Goal: Task Accomplishment & Management: Manage account settings

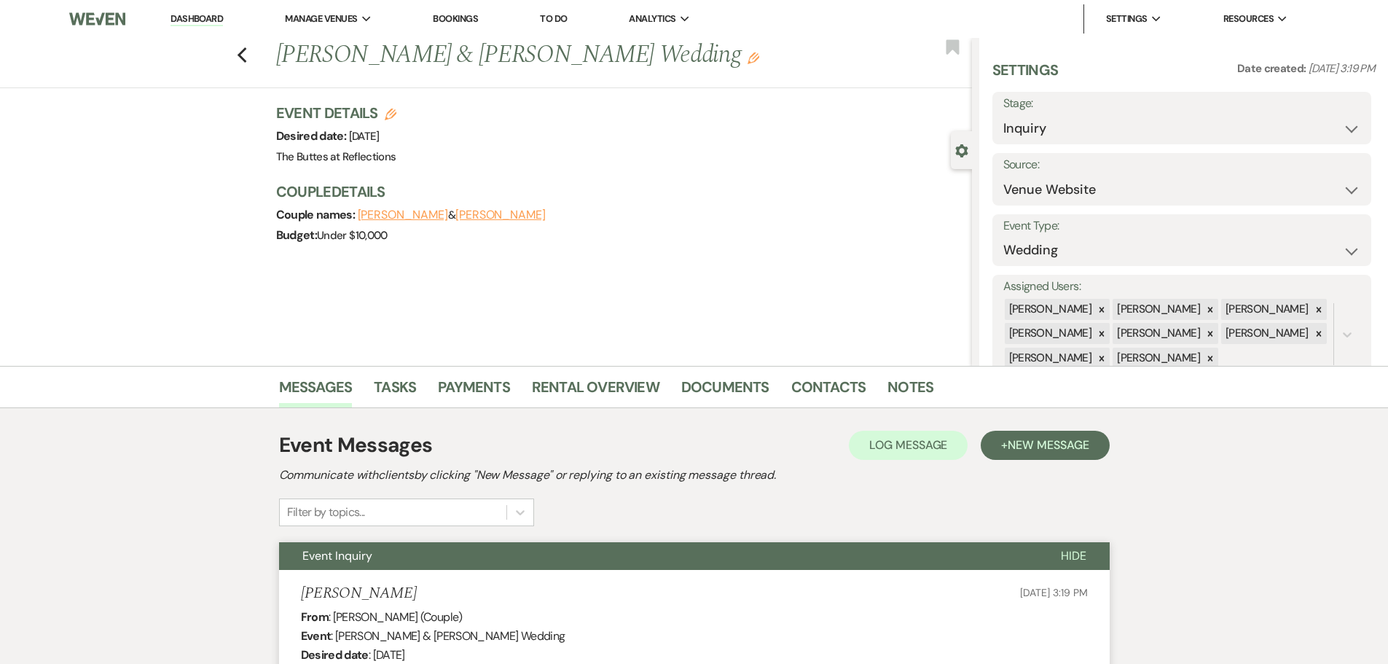
select select "5"
click at [245, 58] on use "button" at bounding box center [241, 55] width 9 height 16
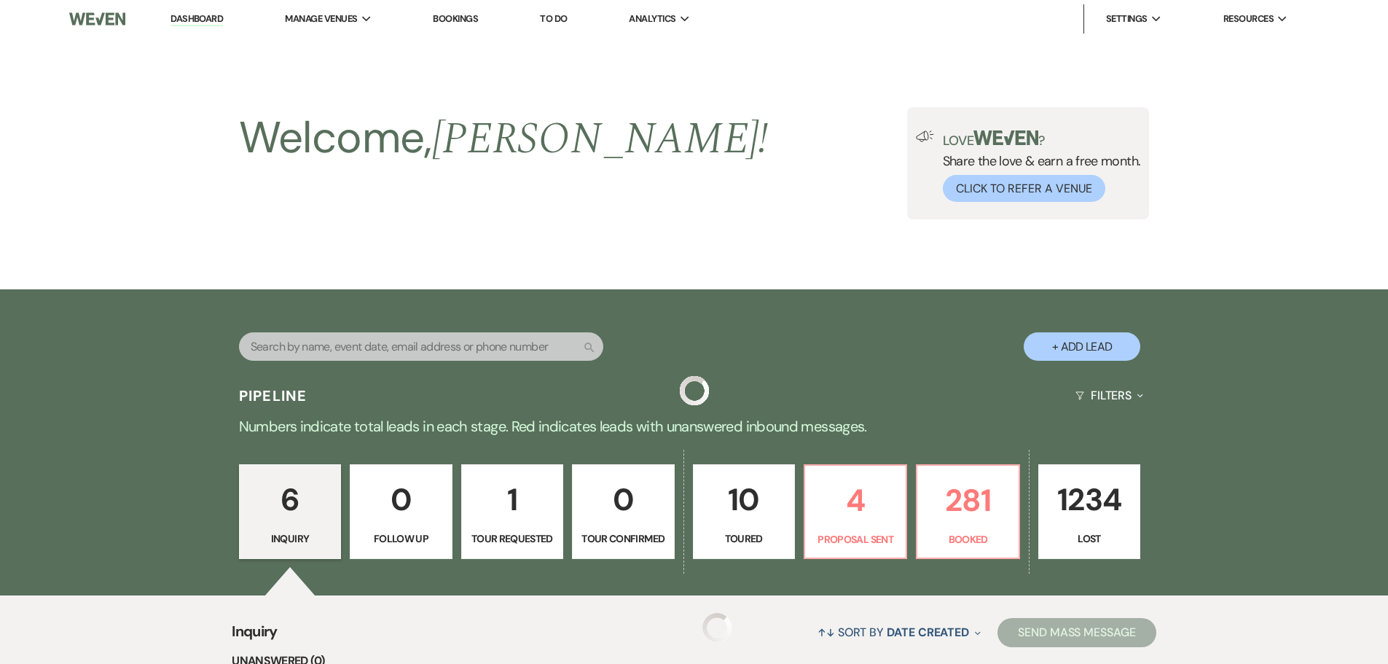
scroll to position [680, 0]
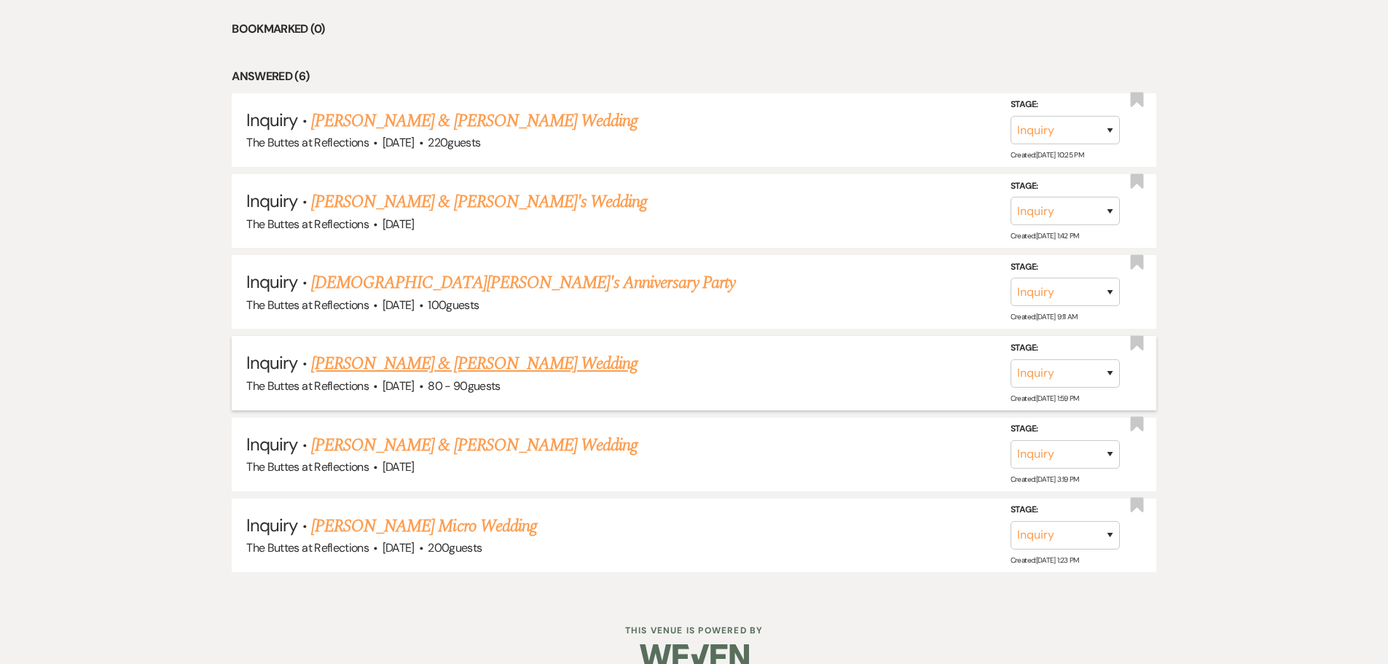
click at [364, 369] on link "[PERSON_NAME] & [PERSON_NAME] Wedding" at bounding box center [474, 363] width 326 height 26
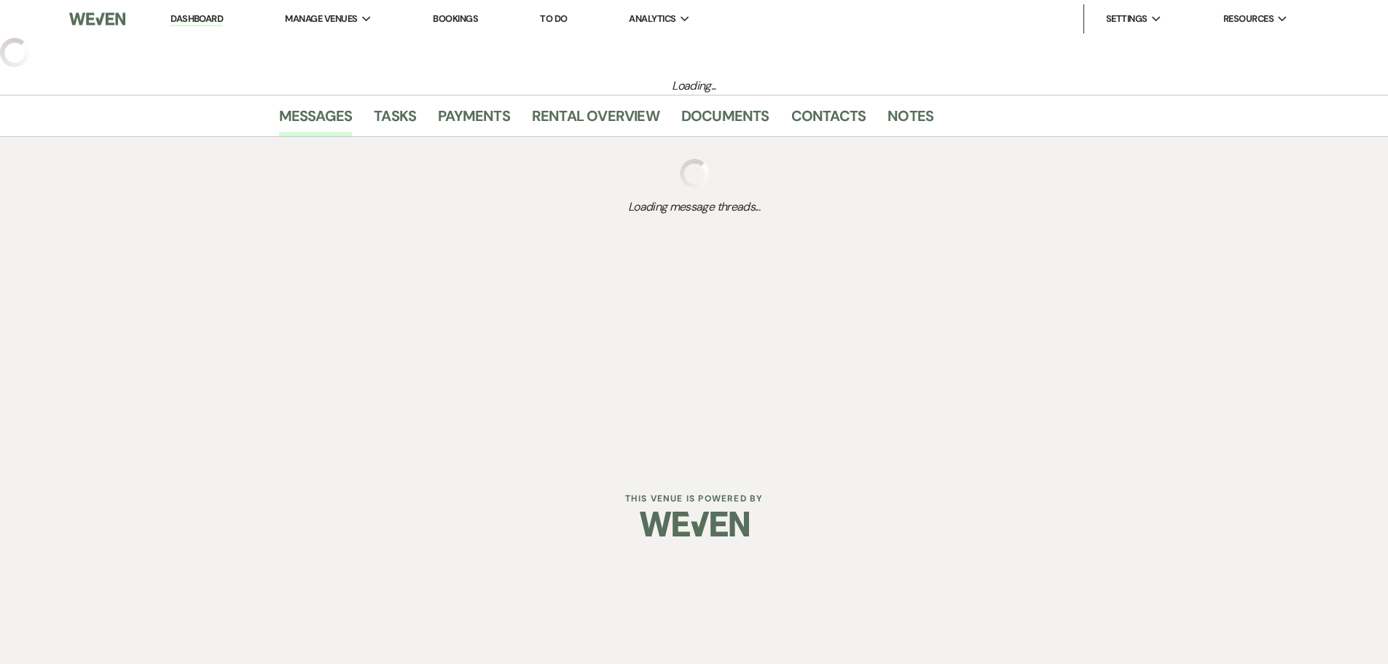
select select "6"
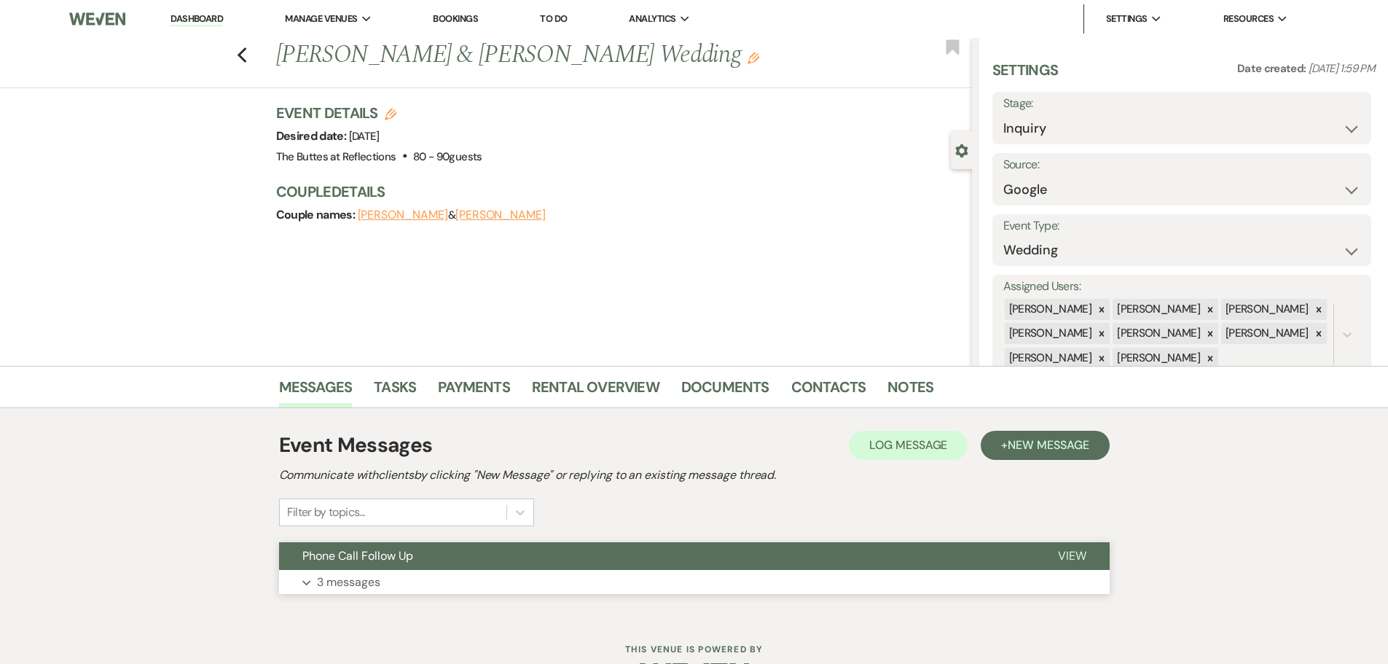
click at [331, 579] on p "3 messages" at bounding box center [348, 582] width 63 height 19
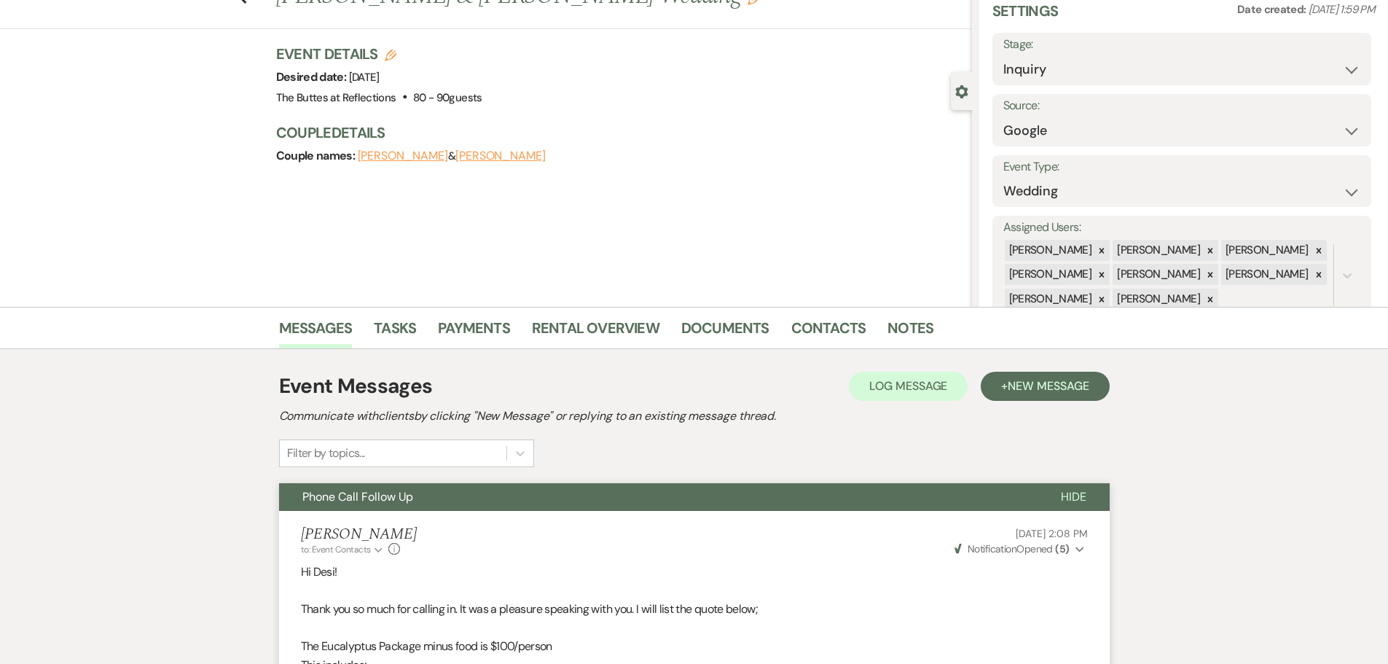
scroll to position [18, 0]
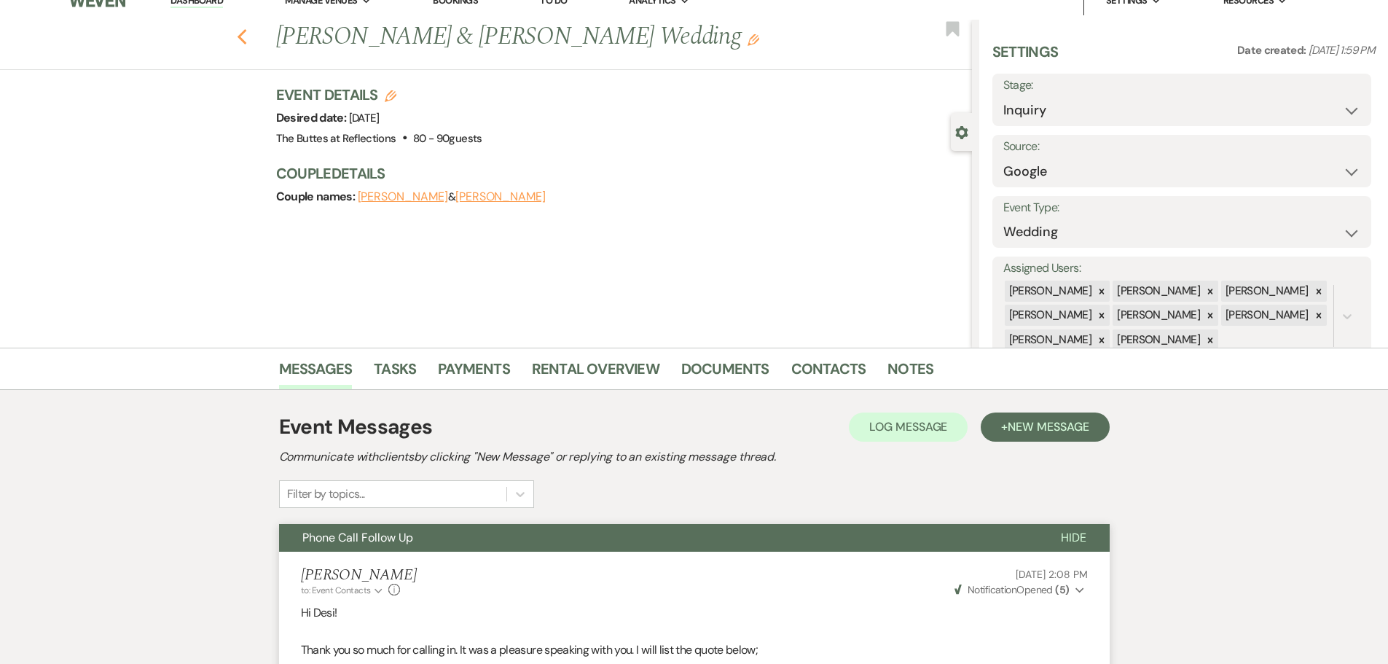
click at [245, 36] on use "button" at bounding box center [241, 37] width 9 height 16
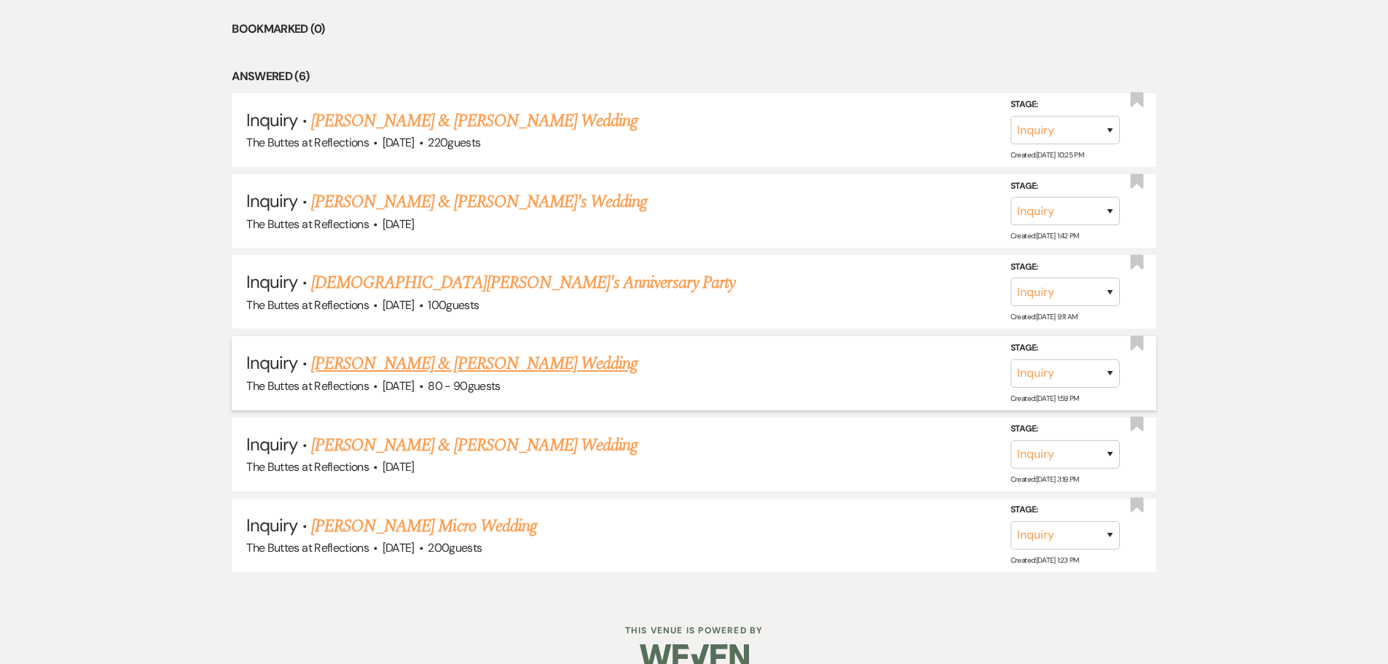
click at [377, 364] on link "[PERSON_NAME] & [PERSON_NAME] Wedding" at bounding box center [474, 363] width 326 height 26
select select "6"
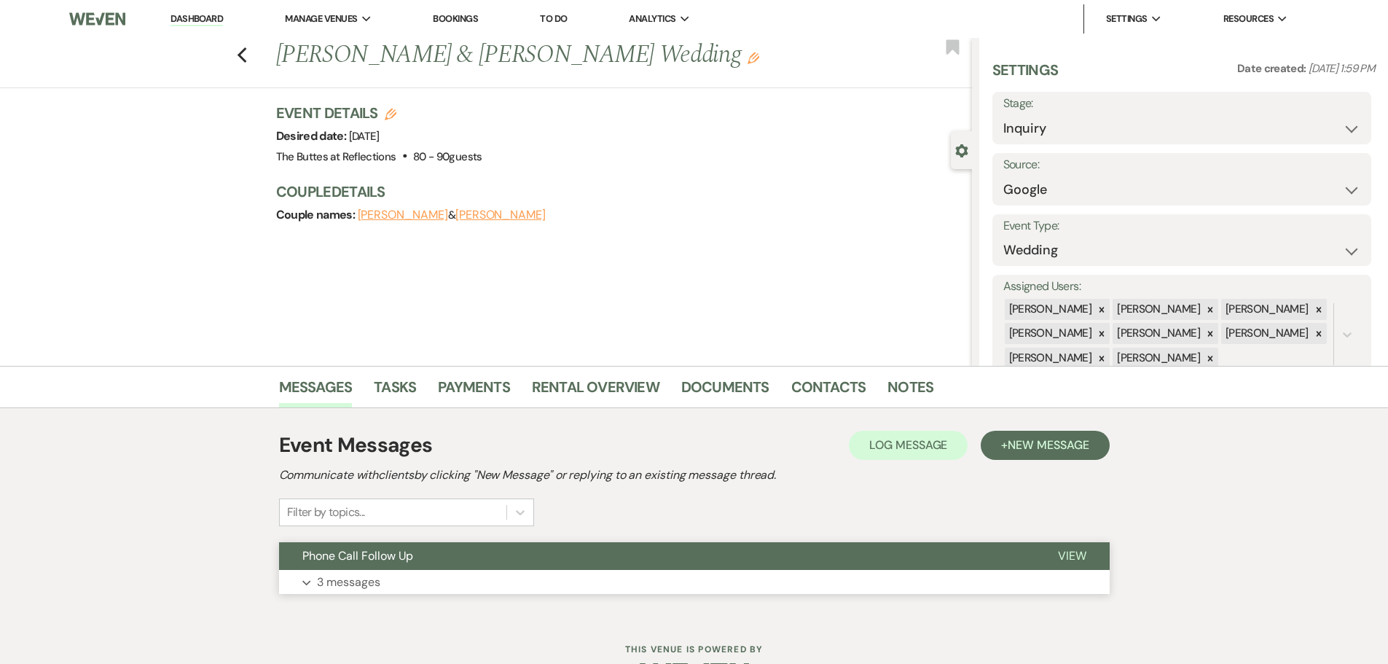
click at [365, 585] on p "3 messages" at bounding box center [348, 582] width 63 height 19
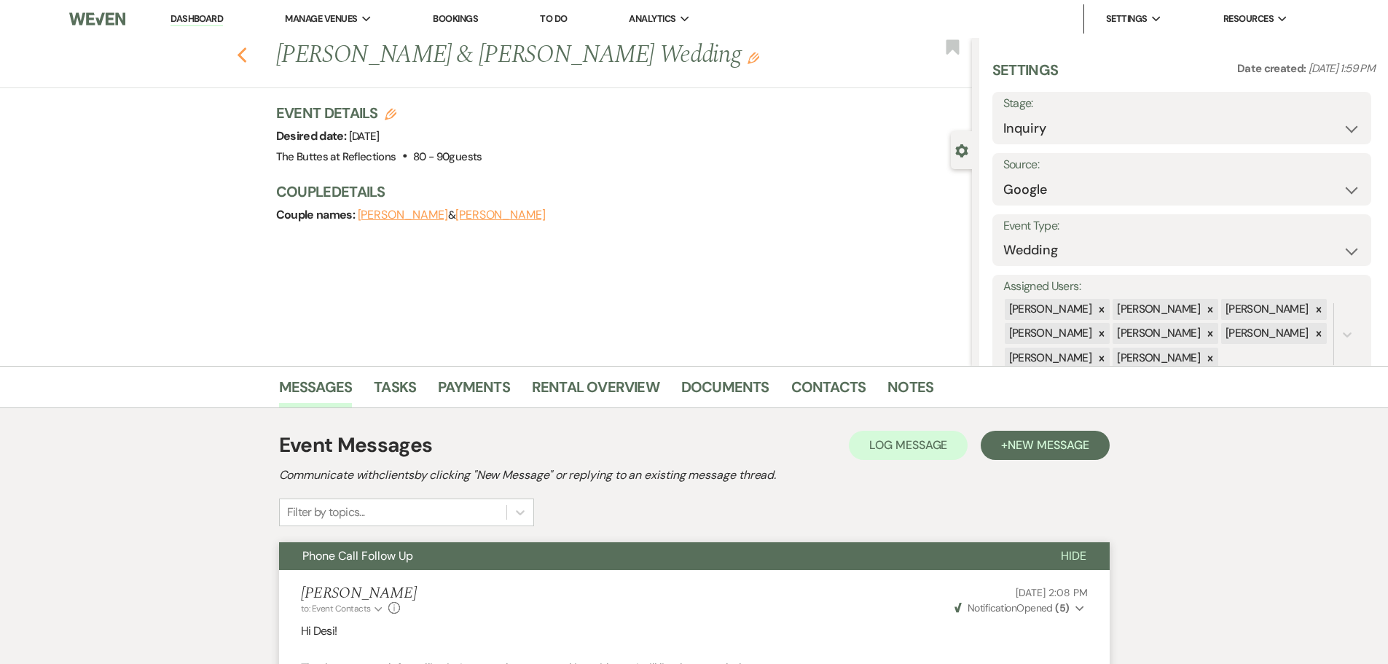
click at [246, 55] on icon "Previous" at bounding box center [242, 55] width 11 height 17
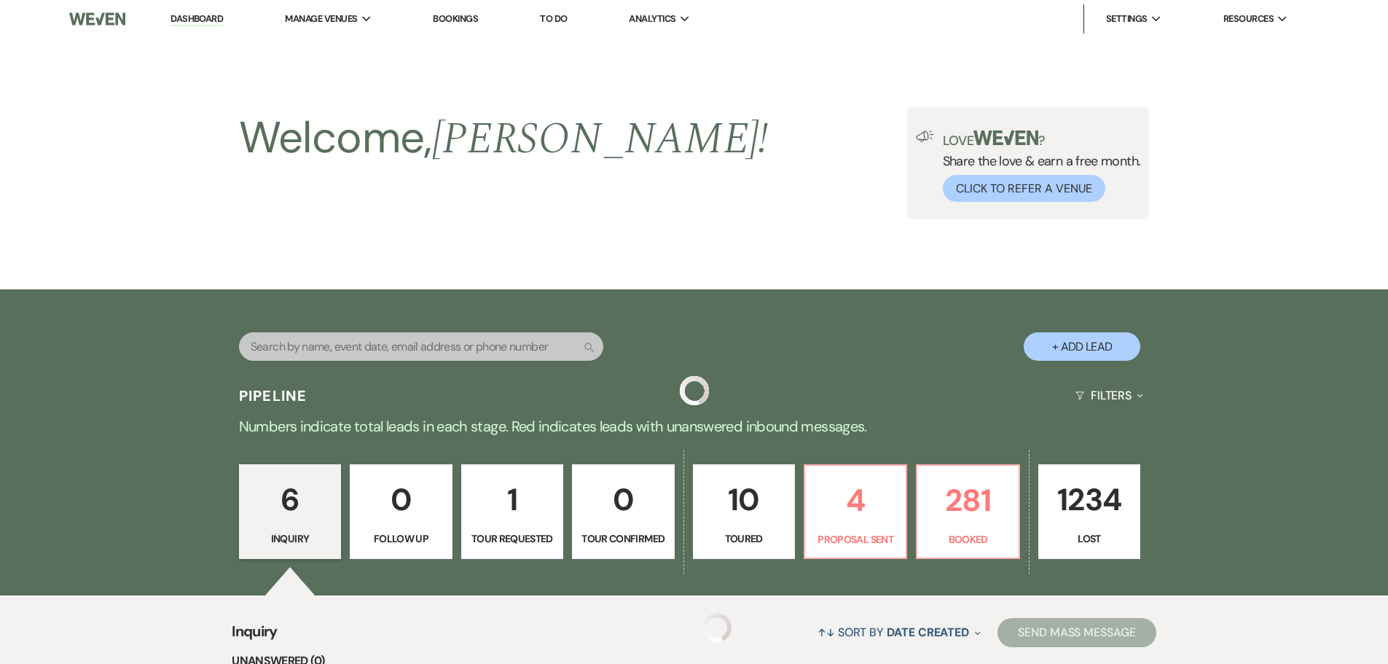
scroll to position [680, 0]
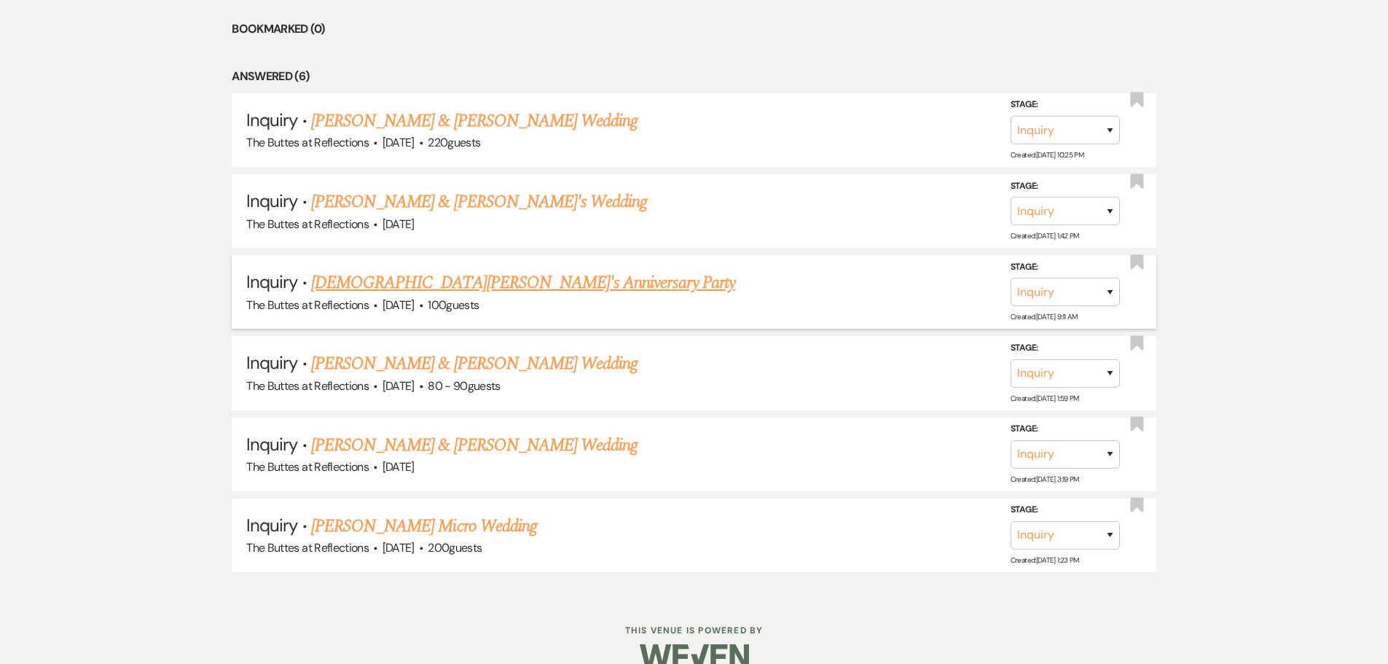
click at [345, 283] on link "[DEMOGRAPHIC_DATA][PERSON_NAME]'s Anniversary Party" at bounding box center [523, 283] width 424 height 26
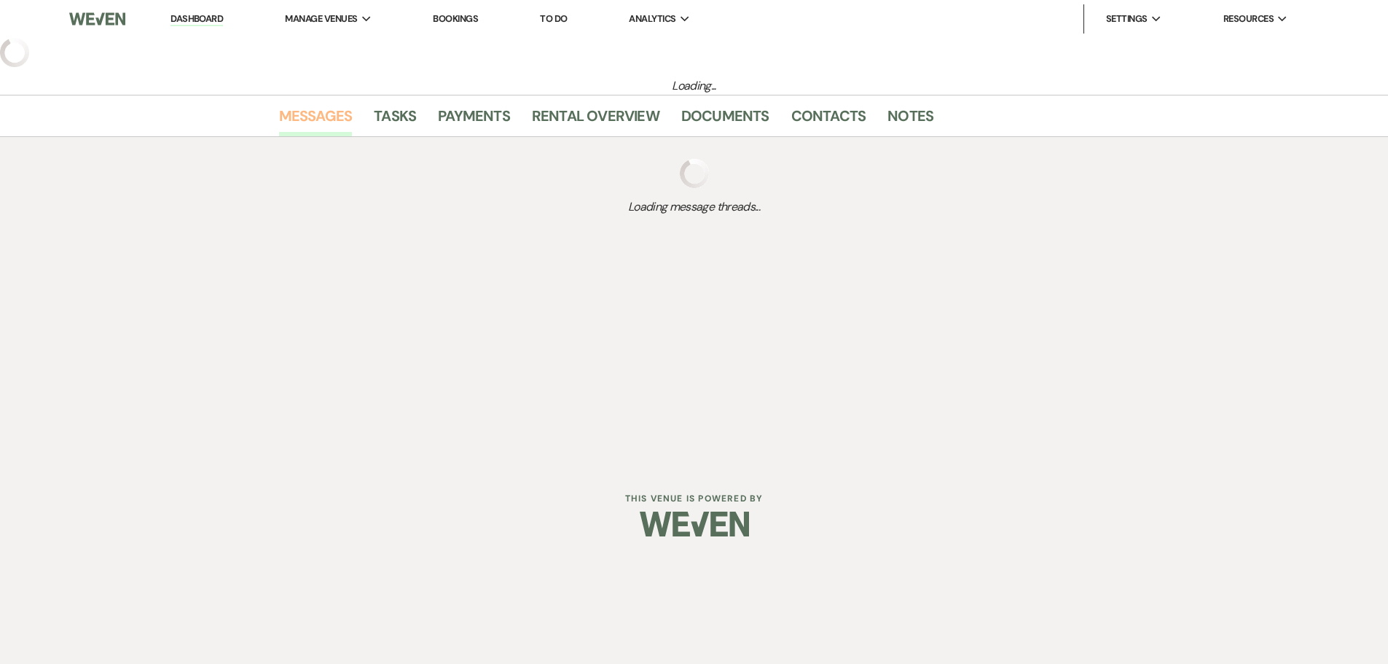
select select "5"
select select "17"
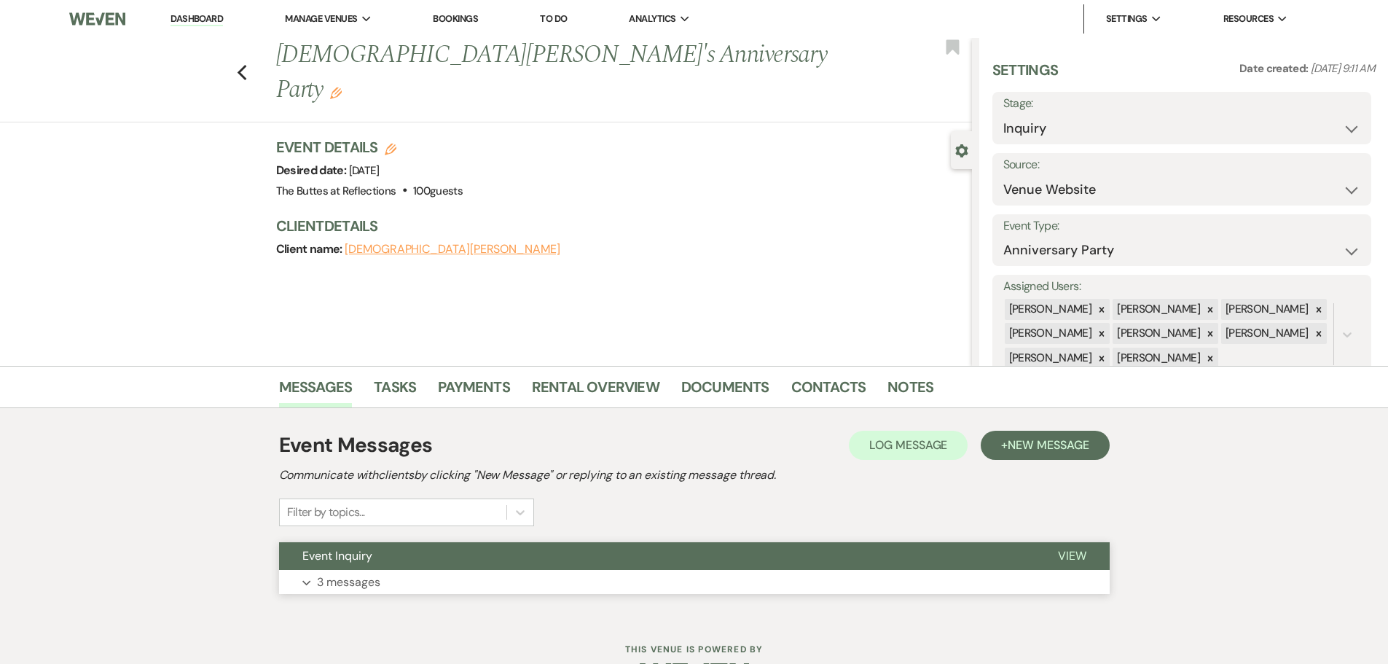
click at [357, 581] on p "3 messages" at bounding box center [348, 582] width 63 height 19
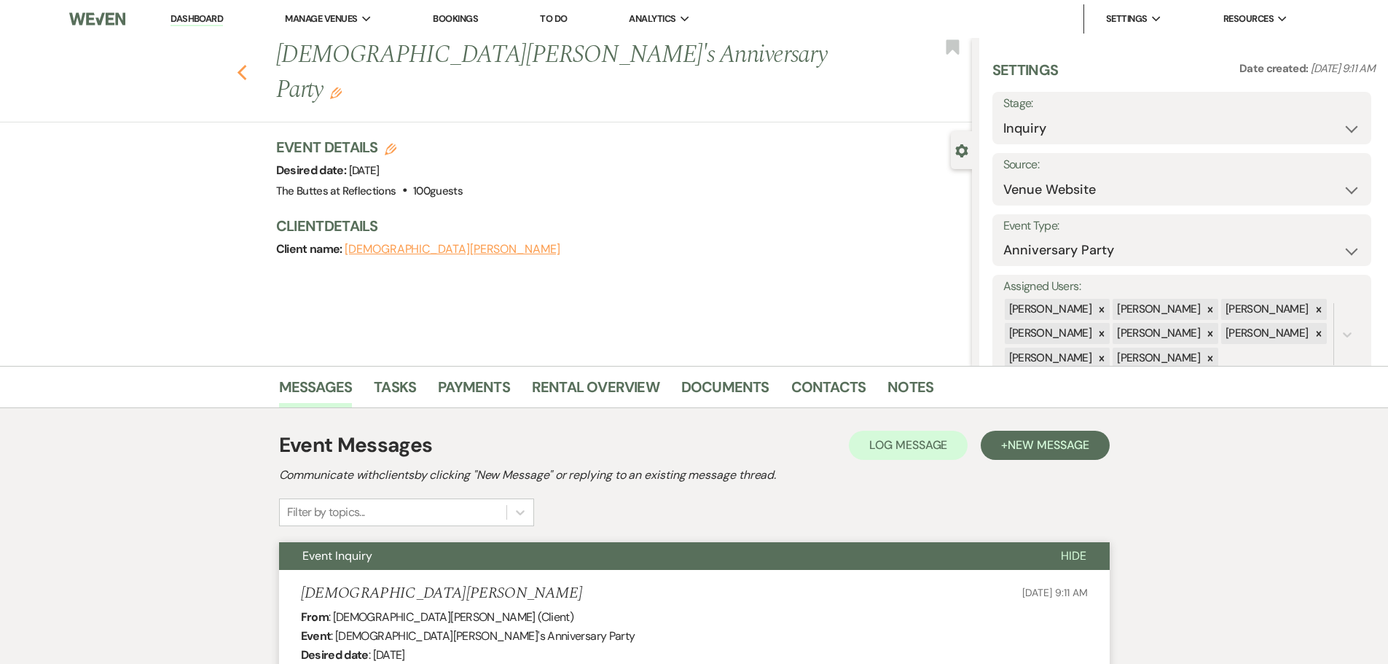
click at [243, 64] on icon "Previous" at bounding box center [242, 72] width 11 height 17
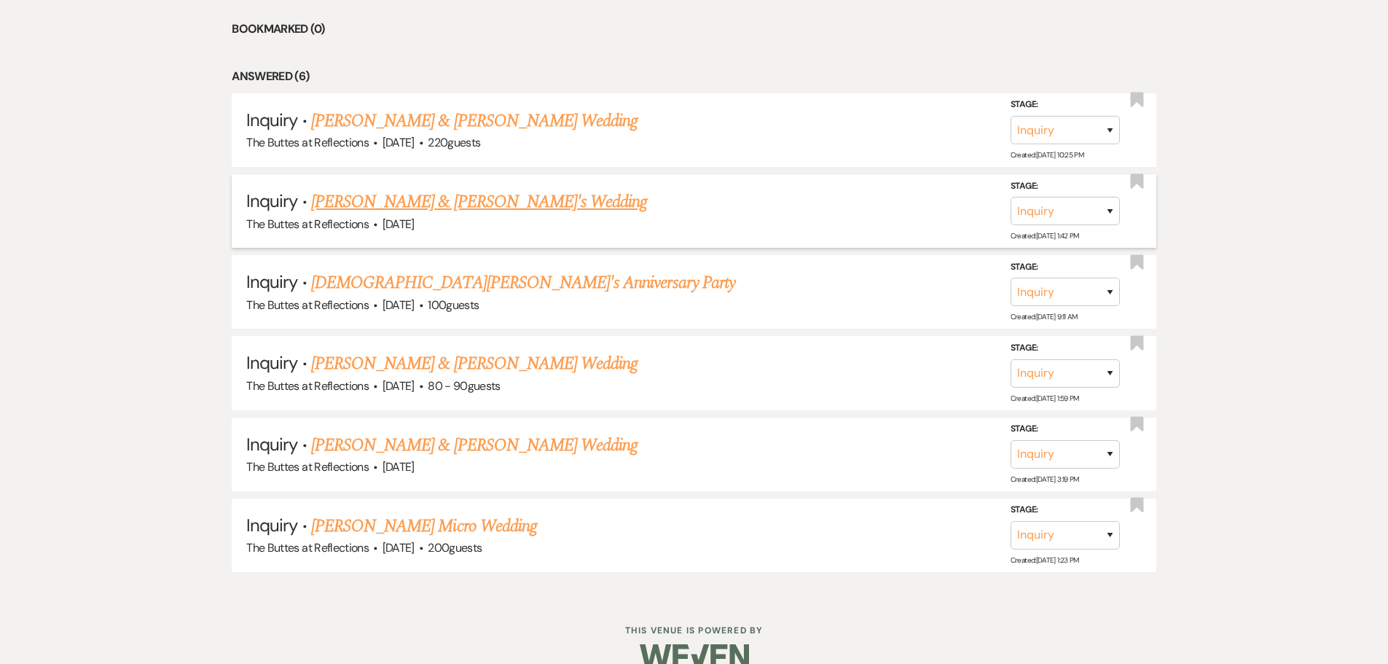
click at [404, 202] on link "[PERSON_NAME] & [PERSON_NAME]'s Wedding" at bounding box center [479, 202] width 337 height 26
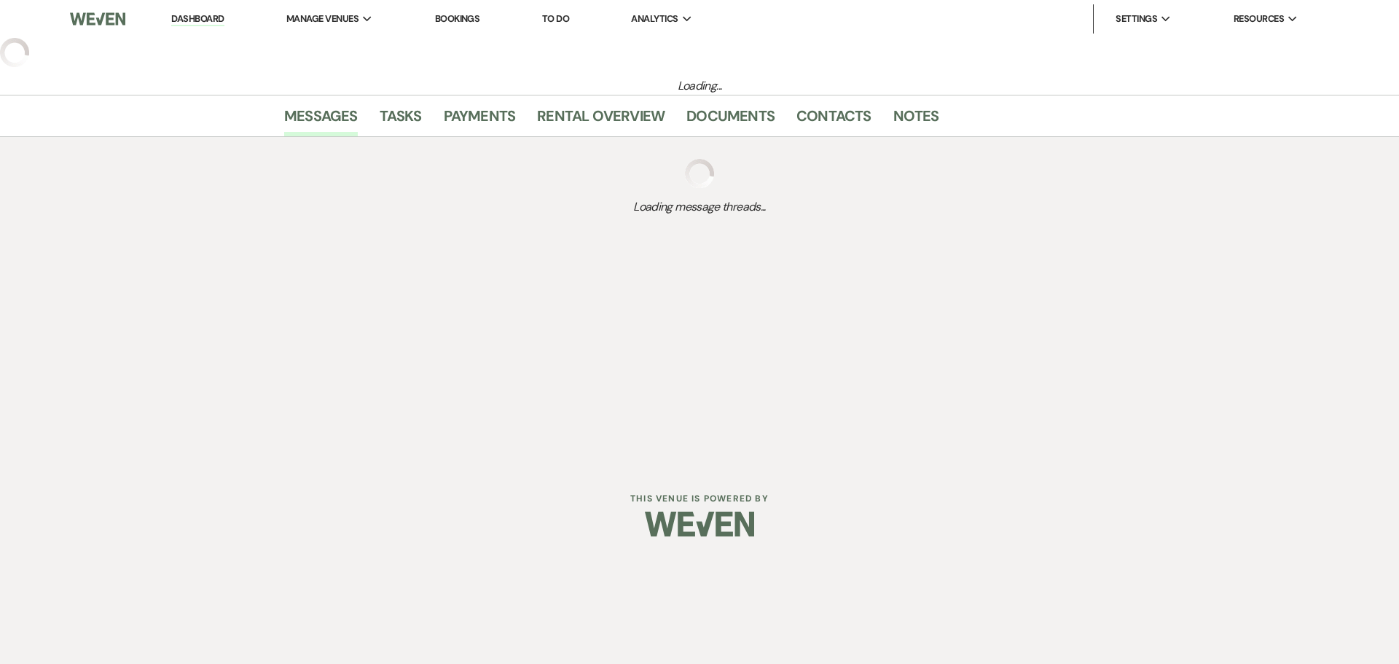
select select "5"
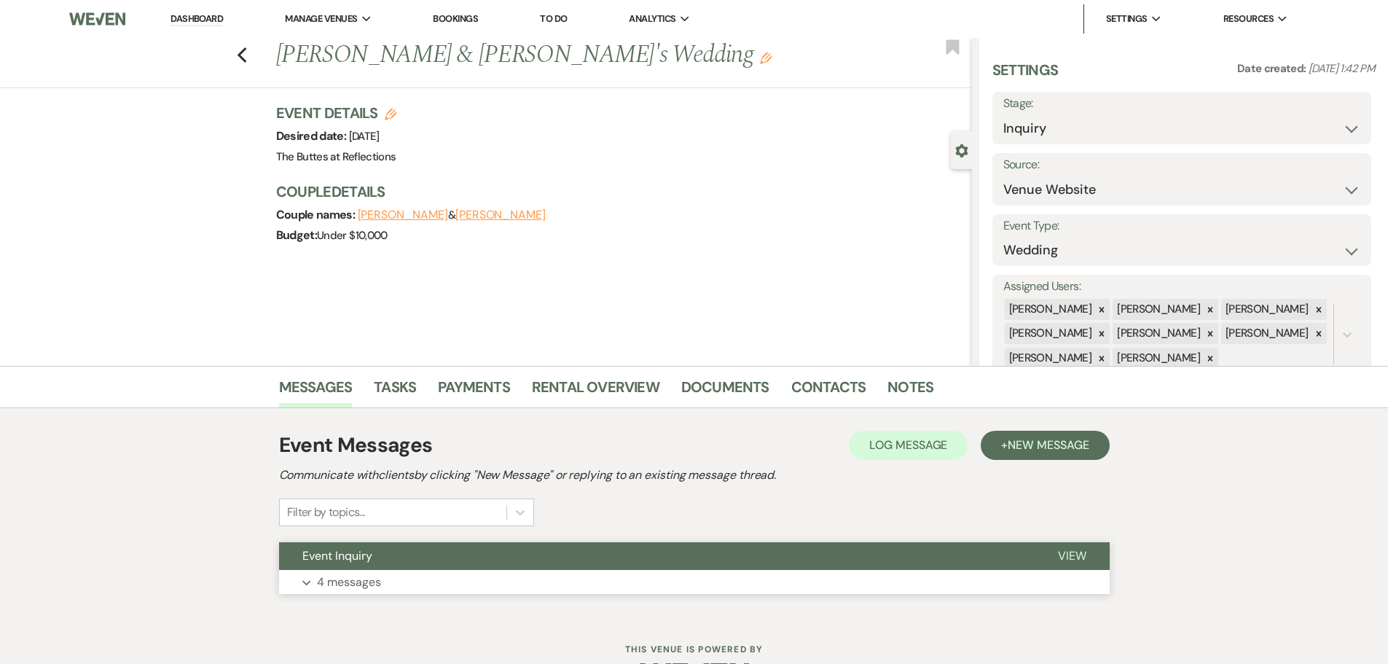
click at [315, 578] on button "Expand 4 messages" at bounding box center [694, 582] width 830 height 25
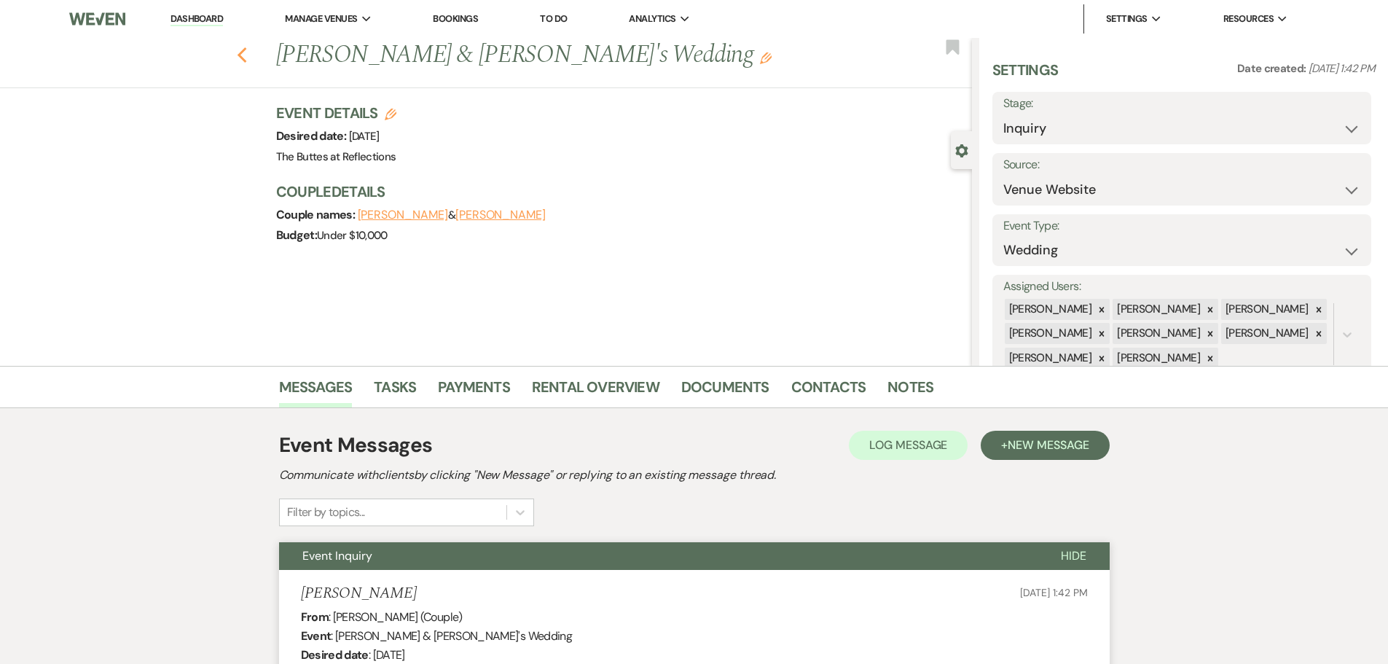
click at [244, 52] on icon "Previous" at bounding box center [242, 55] width 11 height 17
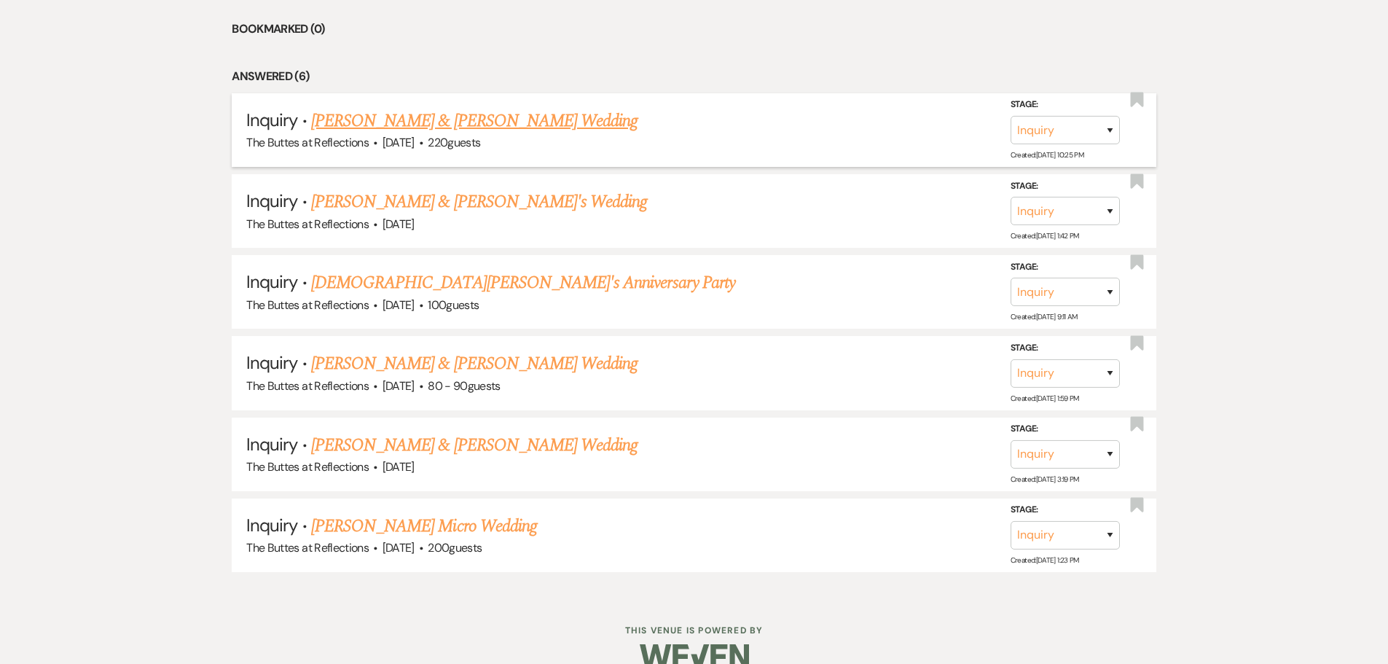
click at [366, 130] on link "[PERSON_NAME] & [PERSON_NAME] Wedding" at bounding box center [474, 121] width 326 height 26
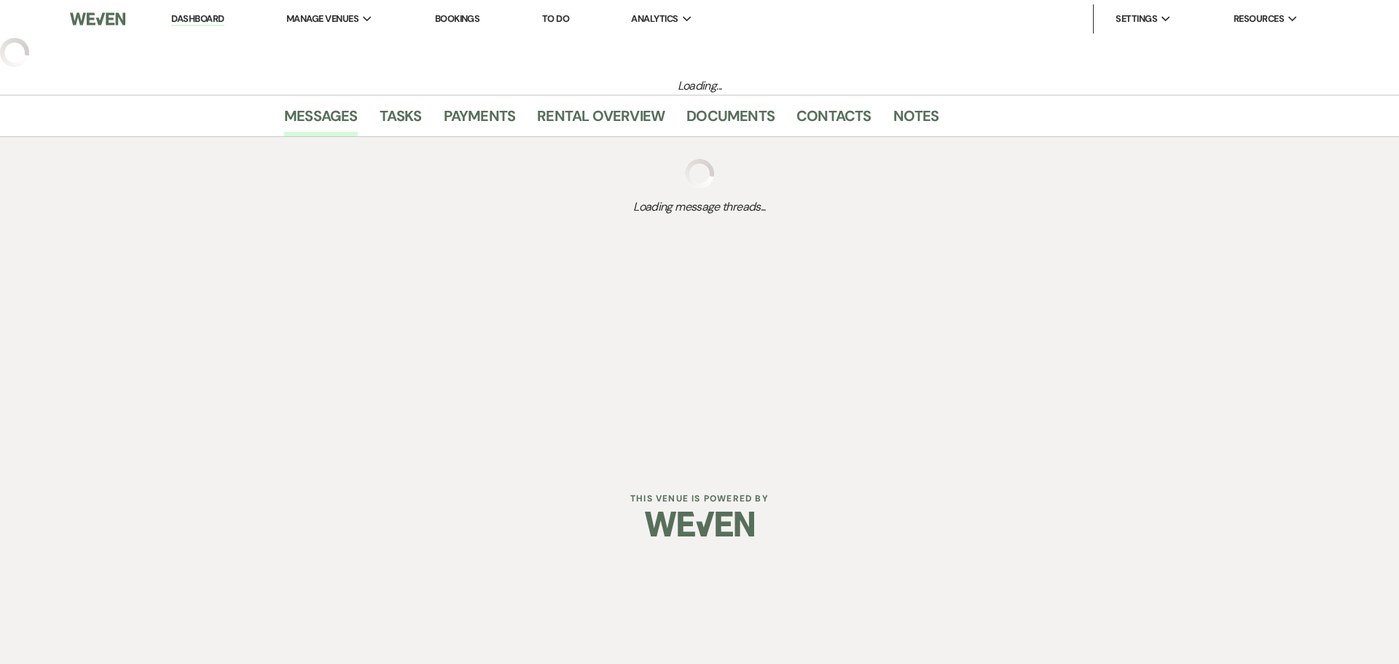
select select "1"
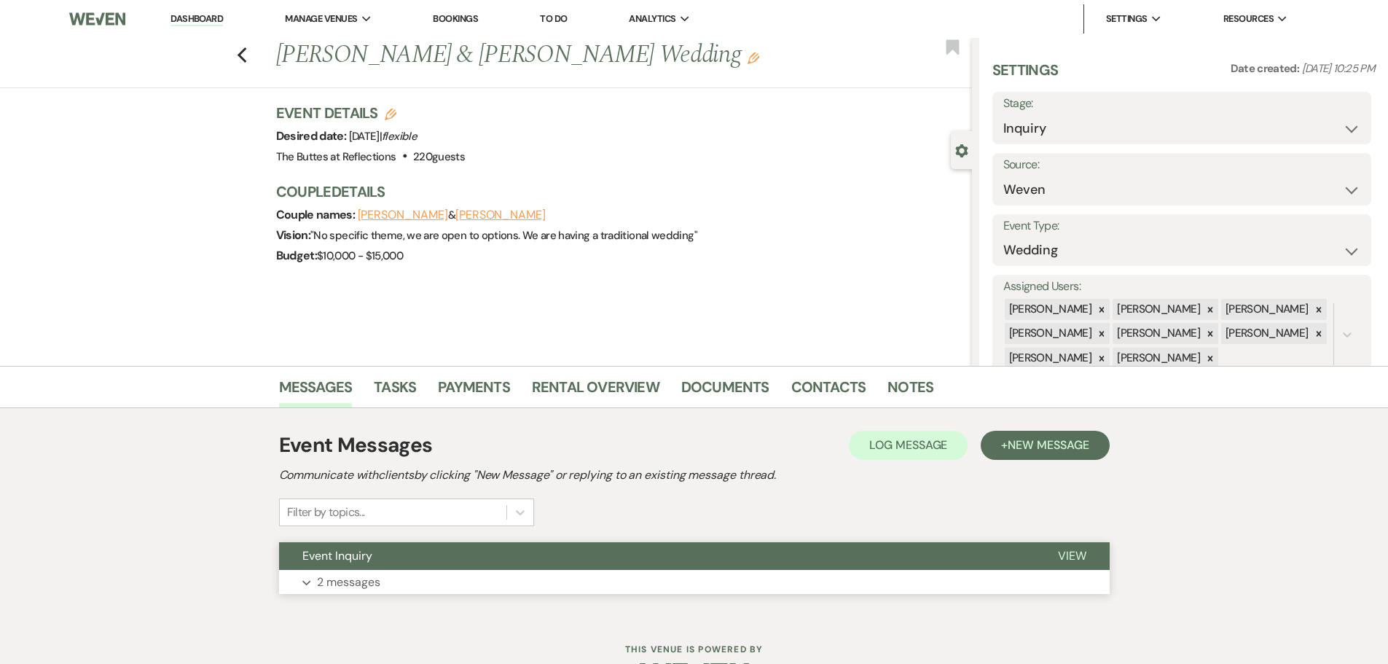
click at [328, 585] on p "2 messages" at bounding box center [348, 582] width 63 height 19
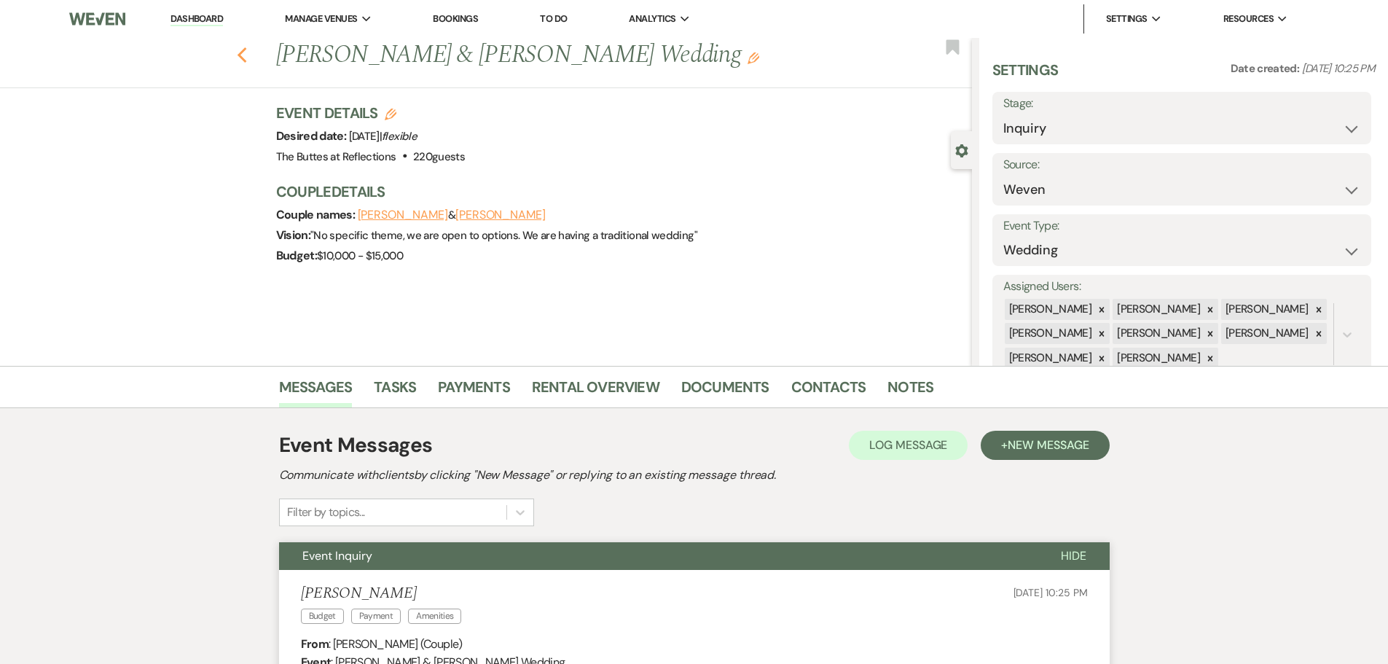
click at [247, 55] on icon "Previous" at bounding box center [242, 55] width 11 height 17
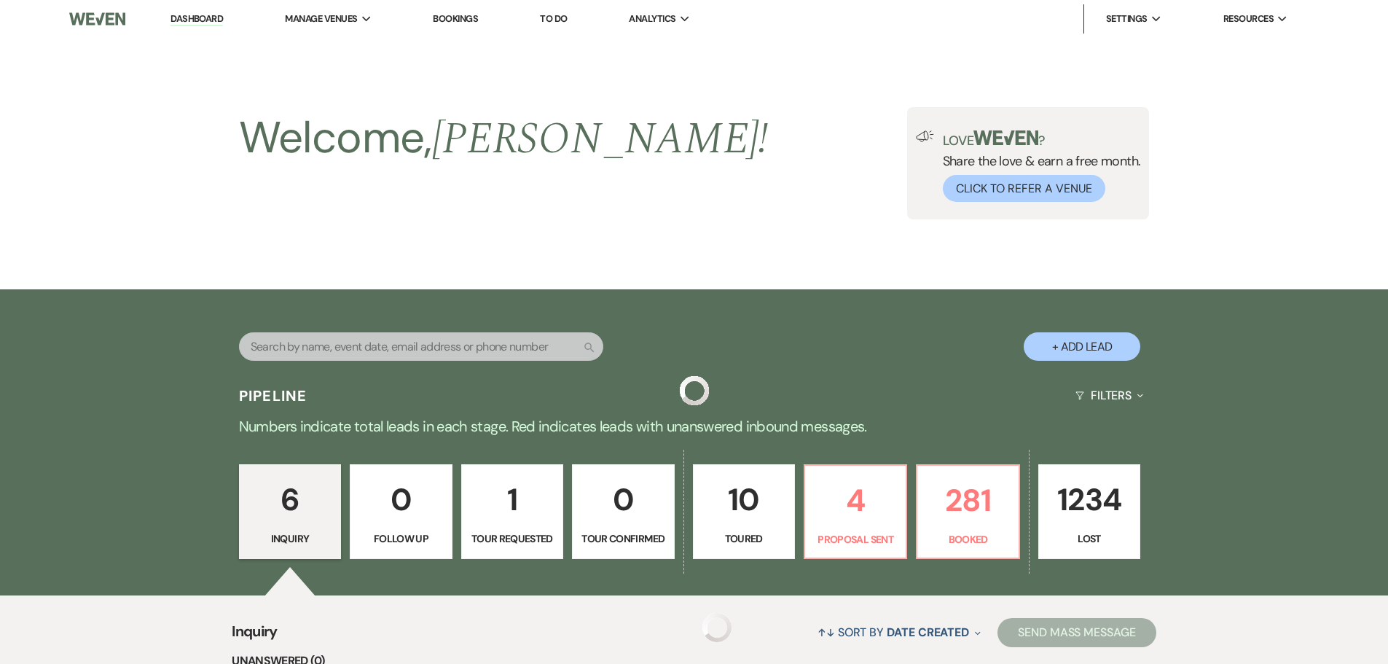
scroll to position [680, 0]
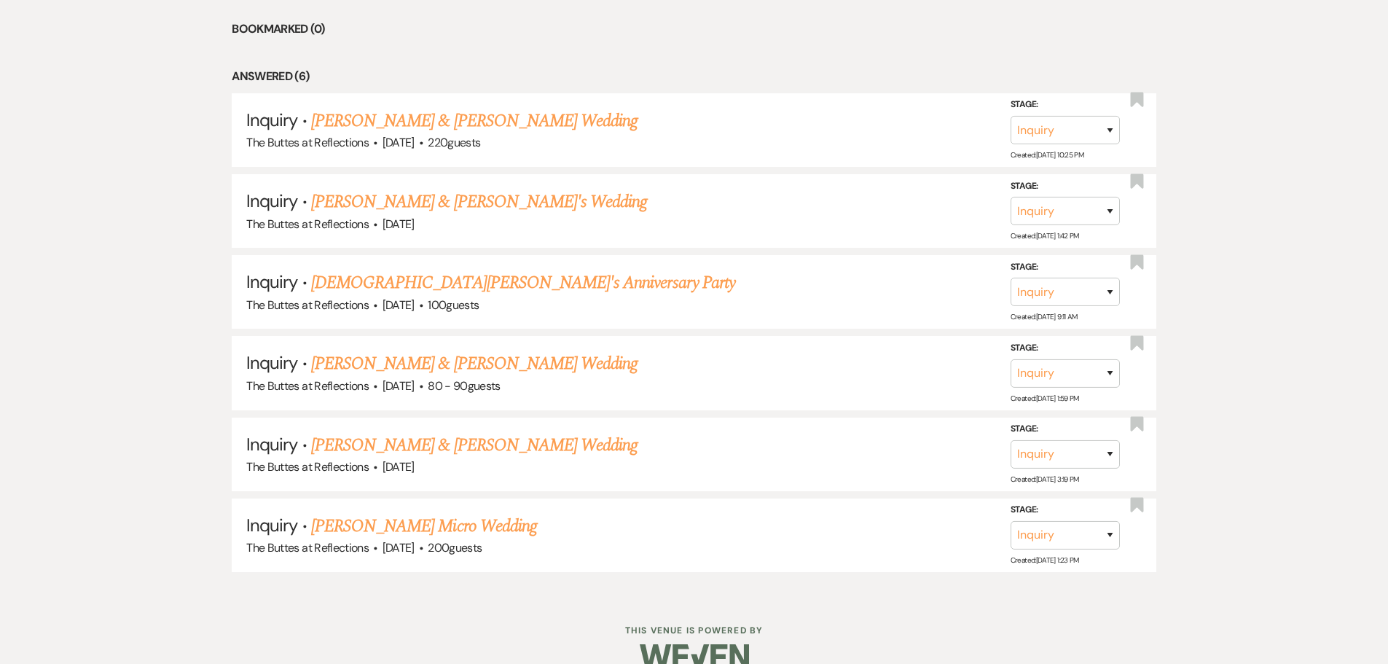
select select "5"
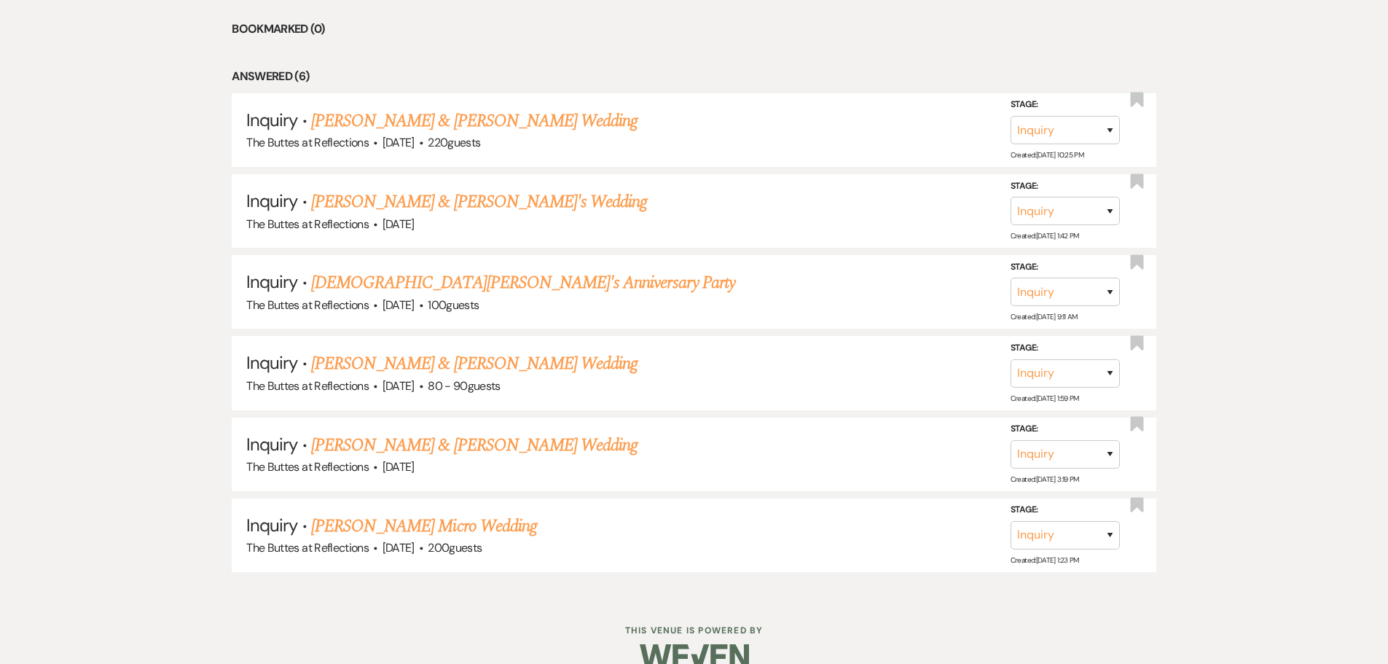
select select "5"
